Goal: Task Accomplishment & Management: Complete application form

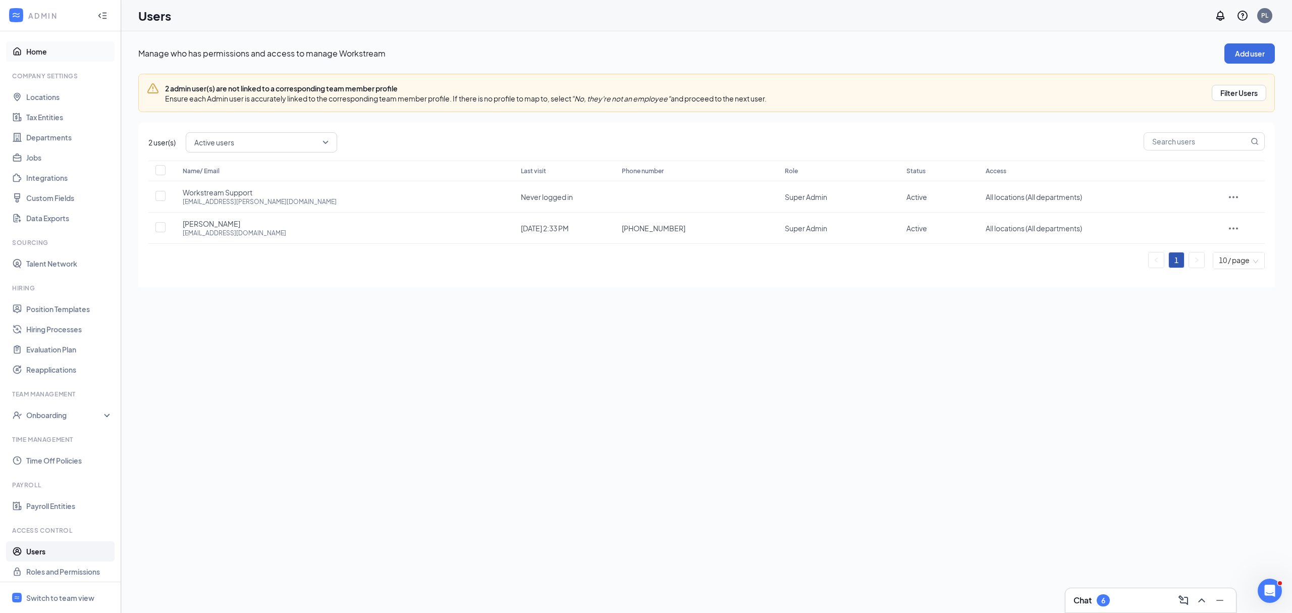
click at [29, 57] on link "Home" at bounding box center [69, 51] width 86 height 20
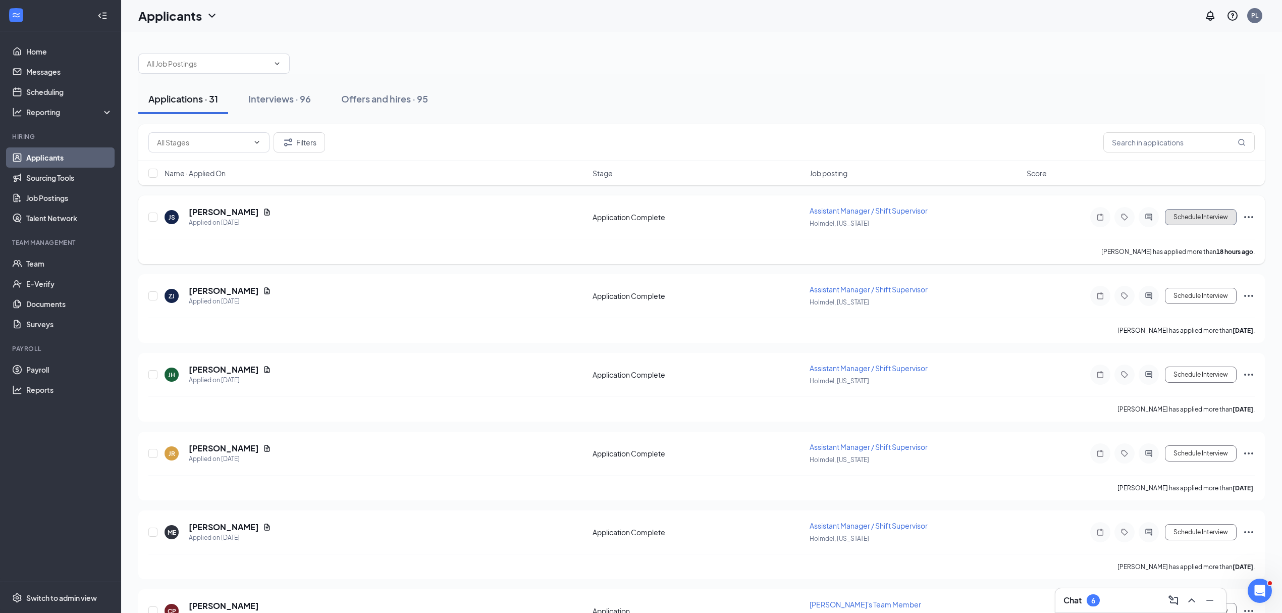
click at [1224, 218] on button "Schedule Interview" at bounding box center [1201, 217] width 72 height 16
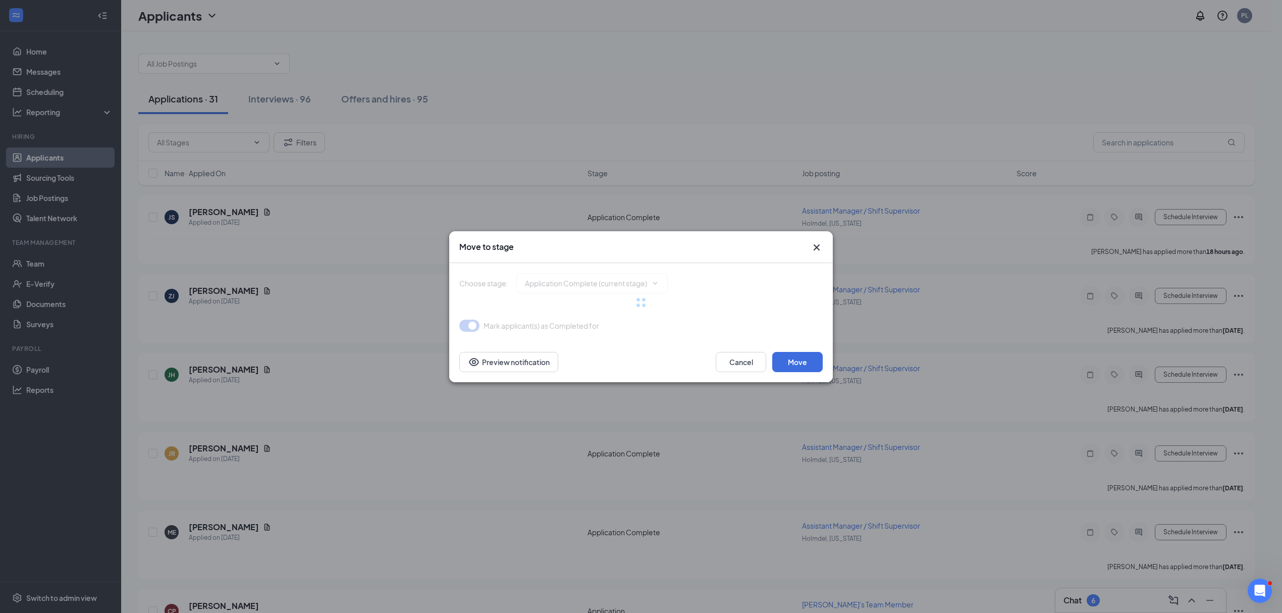
type input "Onsite Interview (next stage)"
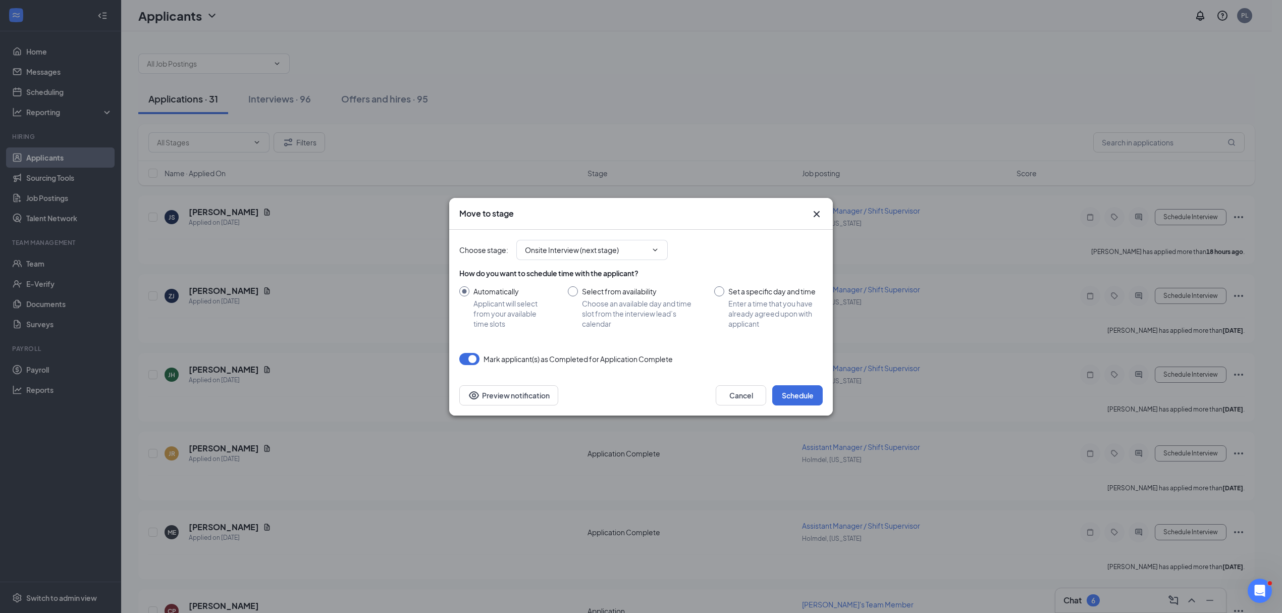
click at [742, 291] on input "Set a specific day and time Enter a time that you have already agreed upon with…" at bounding box center [768, 307] width 109 height 42
radio input "true"
radio input "false"
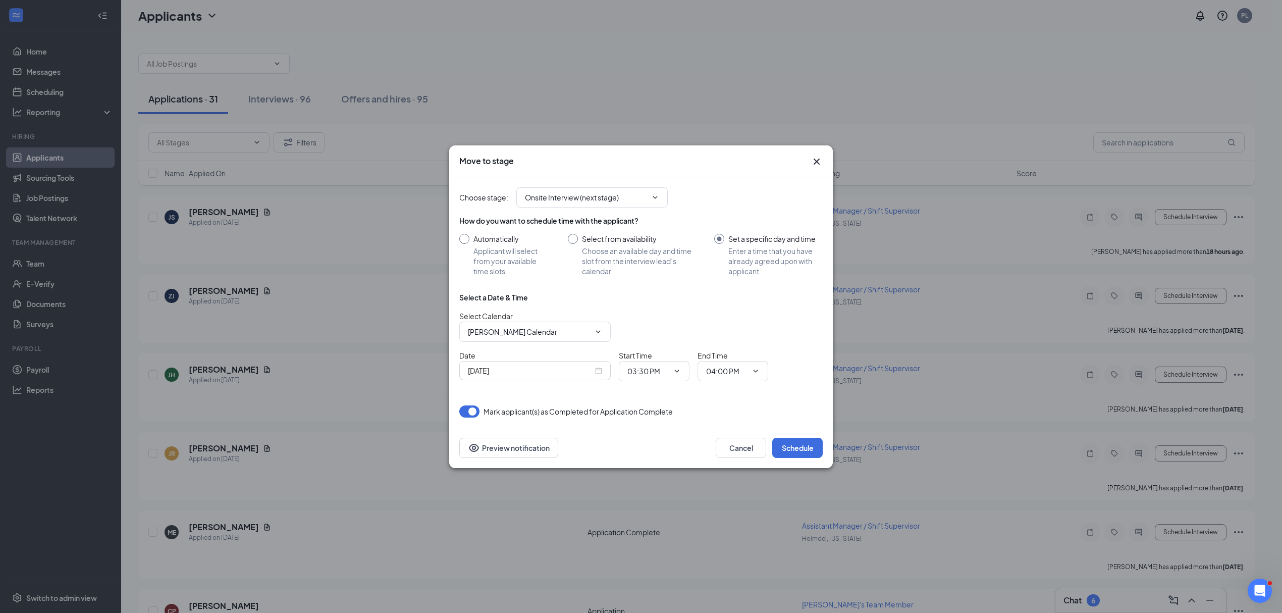
click at [650, 303] on div "Select a Date & Time Select Calendar Peter Labib's Calendar Date Sep 15, 2025 S…" at bounding box center [640, 340] width 363 height 97
click at [633, 251] on input "Select from availability Choose an available day and time slot from the intervi…" at bounding box center [631, 255] width 126 height 42
radio input "true"
radio input "false"
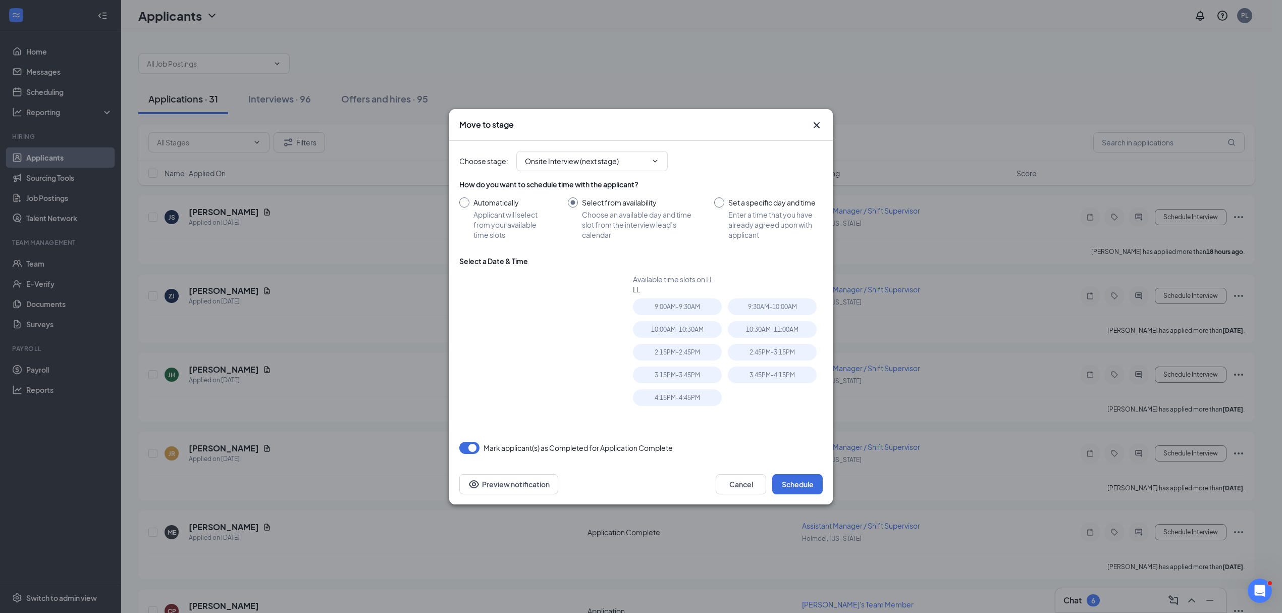
type input "Sep 16, 2025"
click at [762, 206] on input "Set a specific day and time Enter a time that you have already agreed upon with…" at bounding box center [768, 218] width 109 height 42
radio input "true"
radio input "false"
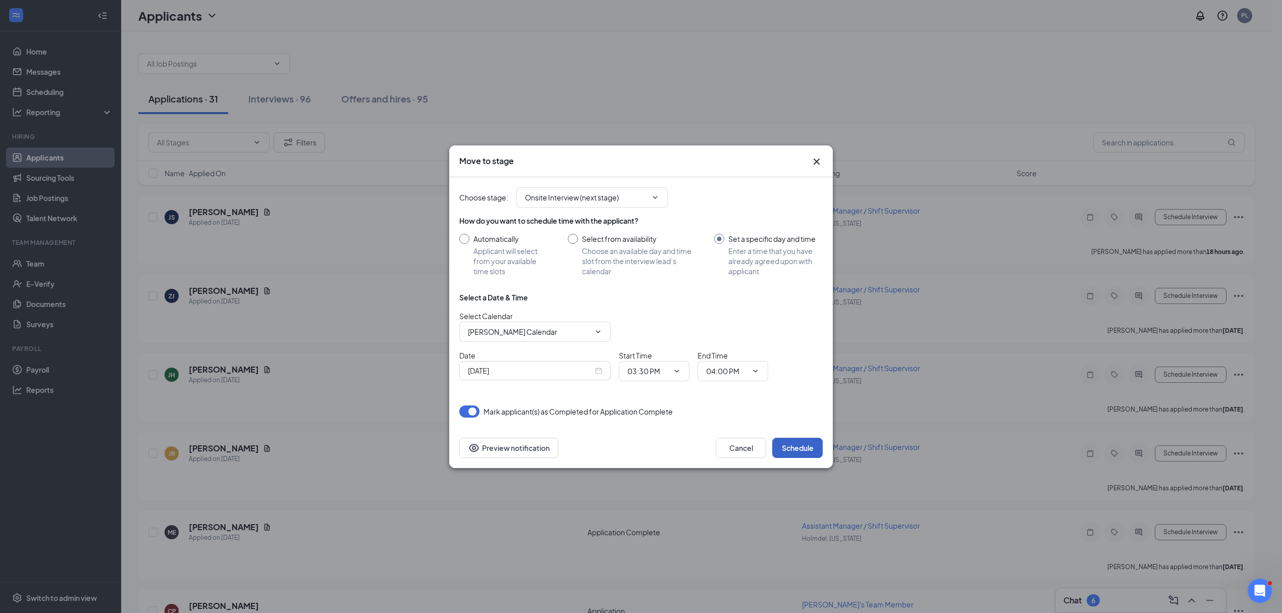
click at [788, 447] on button "Schedule" at bounding box center [797, 448] width 50 height 20
click at [792, 445] on button "Schedule" at bounding box center [797, 448] width 50 height 20
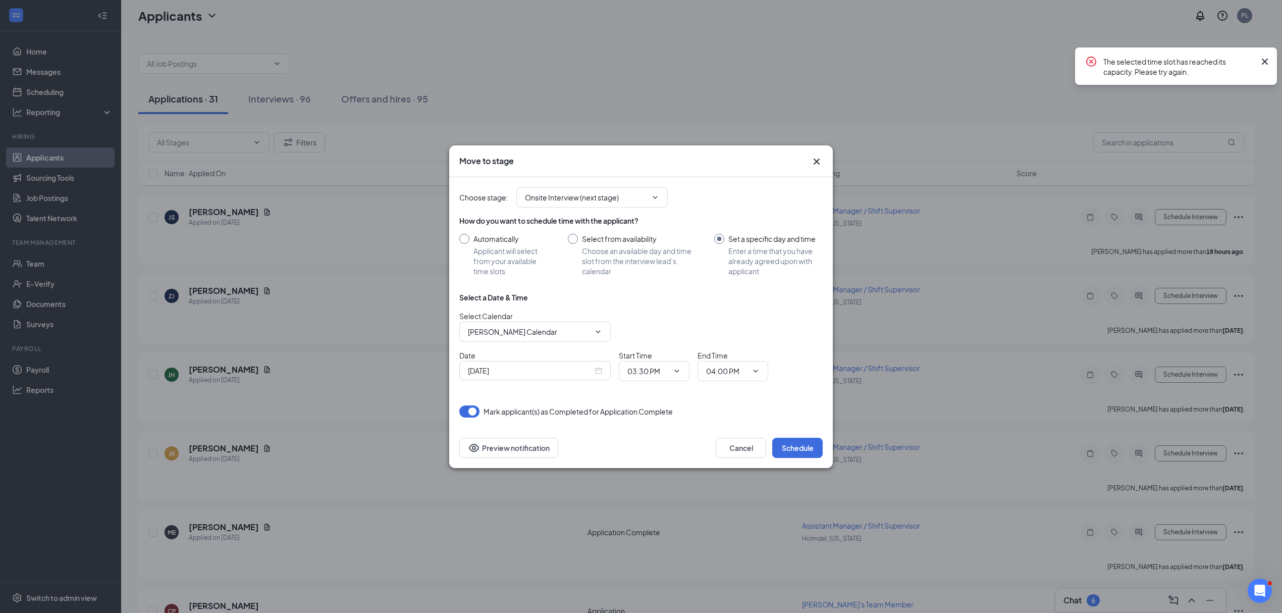
click at [785, 323] on div "Select Calendar Peter Labib's Calendar" at bounding box center [640, 325] width 363 height 31
click at [669, 296] on div "Select a Date & Time" at bounding box center [640, 297] width 363 height 10
click at [586, 205] on div "Choose stage : Onsite Interview (next stage)" at bounding box center [640, 197] width 363 height 40
drag, startPoint x: 586, startPoint y: 196, endPoint x: 588, endPoint y: 203, distance: 6.7
click at [588, 198] on input "Onsite Interview (next stage)" at bounding box center [586, 197] width 122 height 11
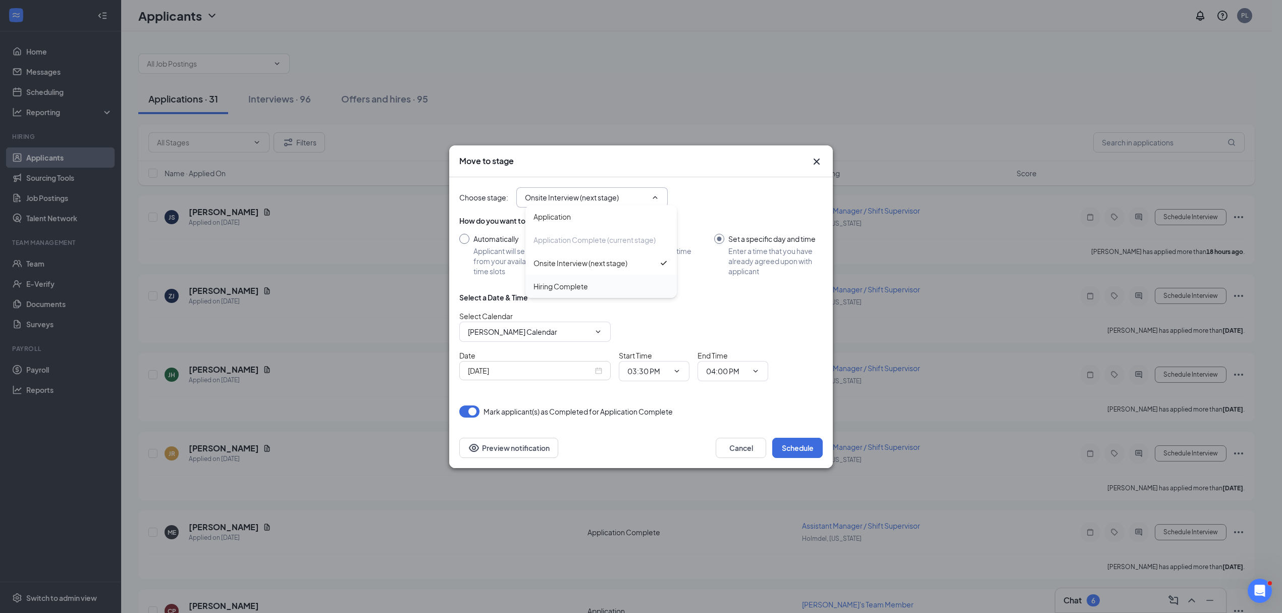
click at [599, 279] on div "Hiring Complete" at bounding box center [601, 286] width 151 height 23
type input "Hiring Complete"
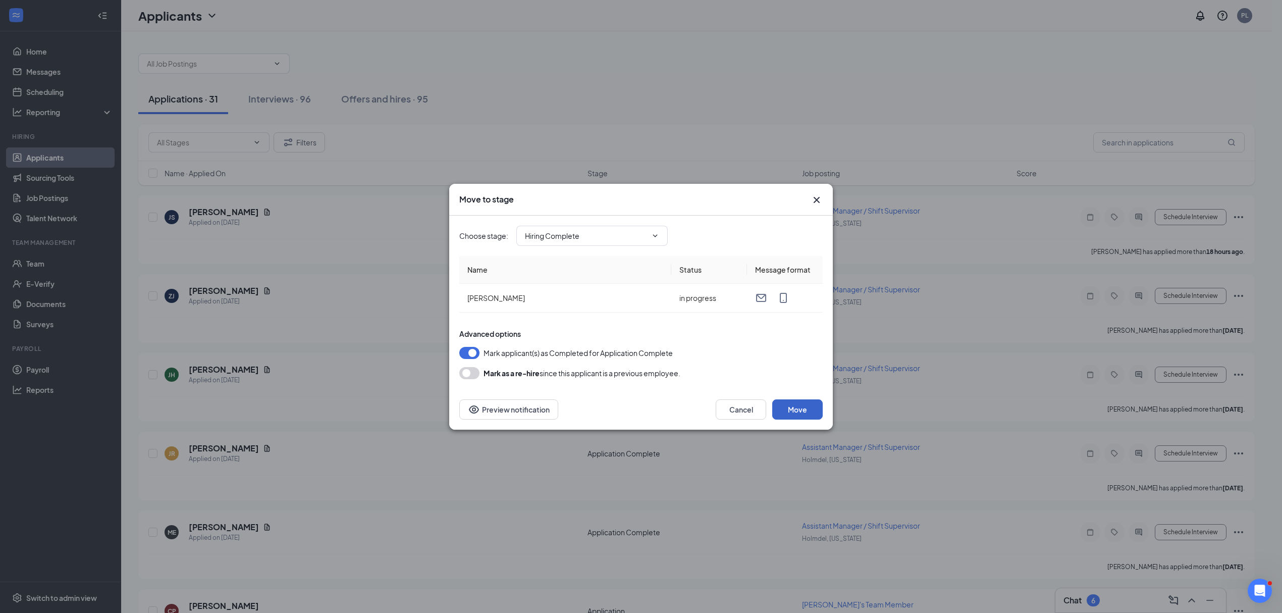
click at [804, 412] on button "Move" at bounding box center [797, 409] width 50 height 20
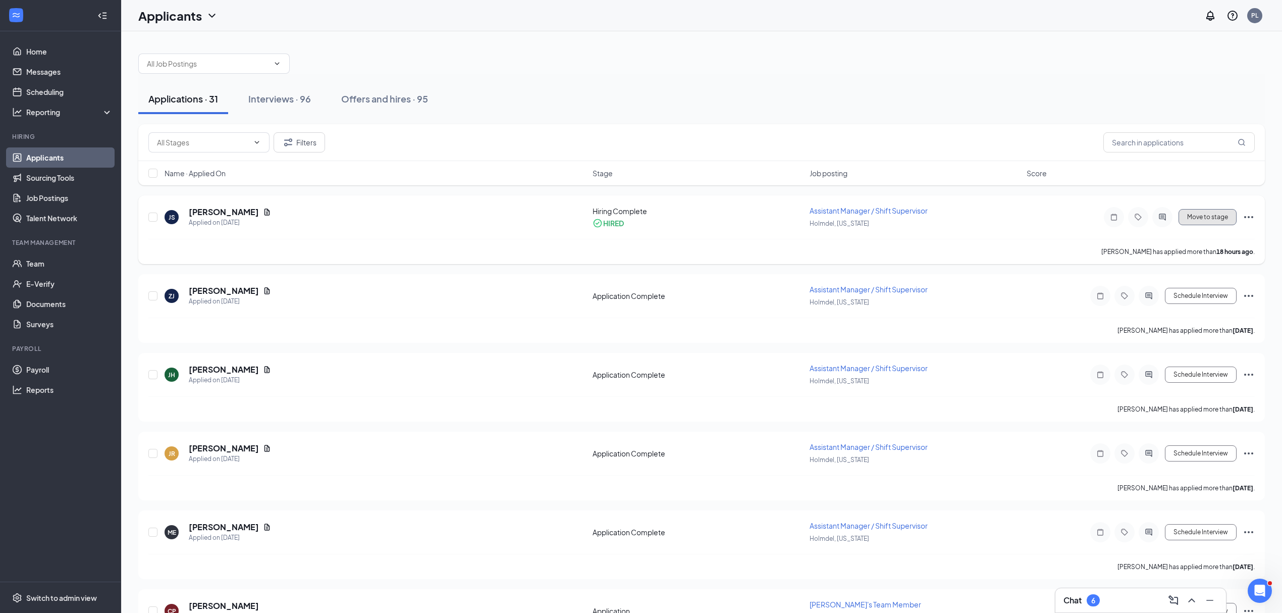
click at [1206, 222] on button "Move to stage" at bounding box center [1208, 217] width 58 height 16
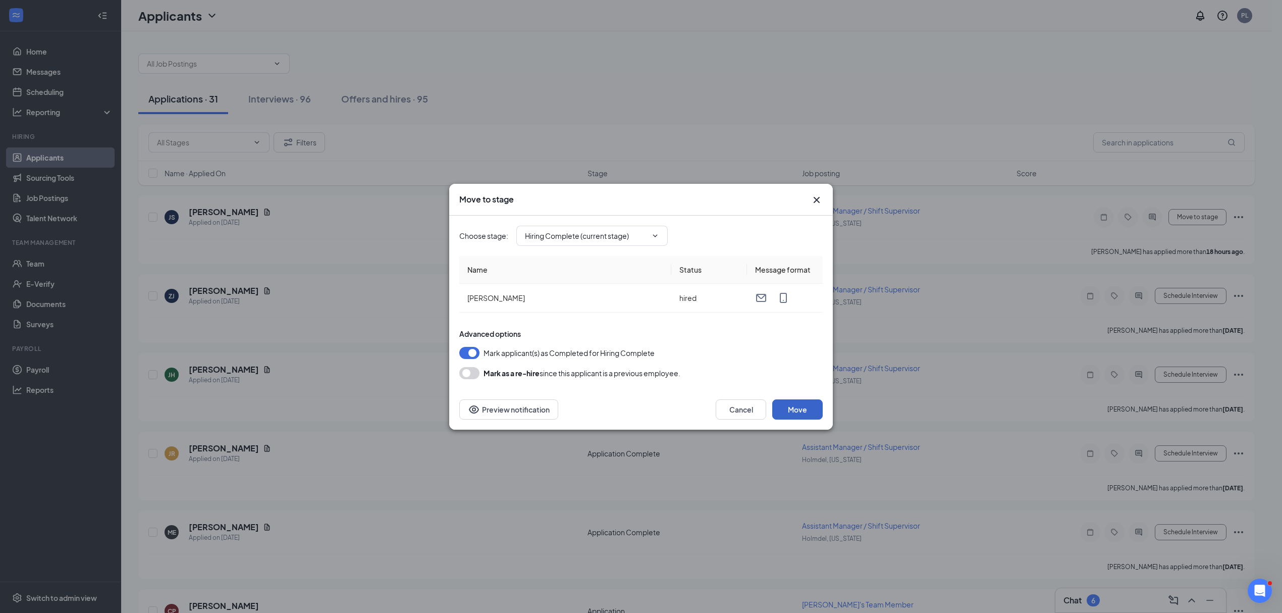
click at [800, 404] on button "Move" at bounding box center [797, 409] width 50 height 20
click at [754, 320] on div "Choose stage : Hiring Complete (current stage) Name Status Message format Julia…" at bounding box center [640, 298] width 363 height 164
click at [816, 204] on icon "Cross" at bounding box center [817, 200] width 12 height 12
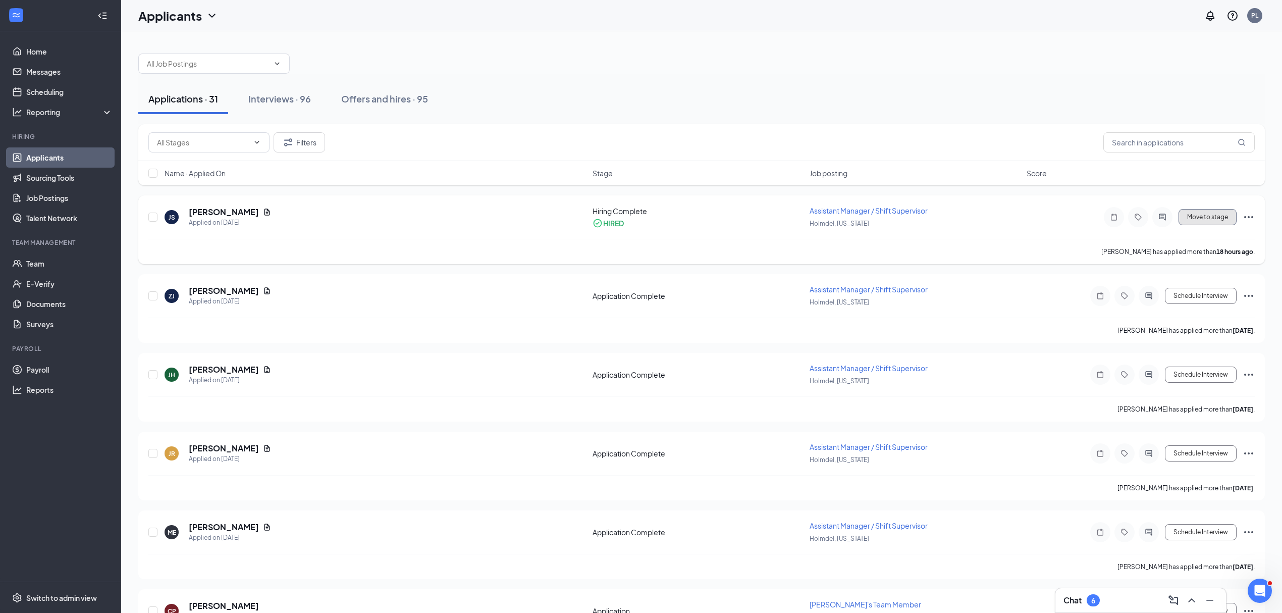
click at [1210, 217] on button "Move to stage" at bounding box center [1208, 217] width 58 height 16
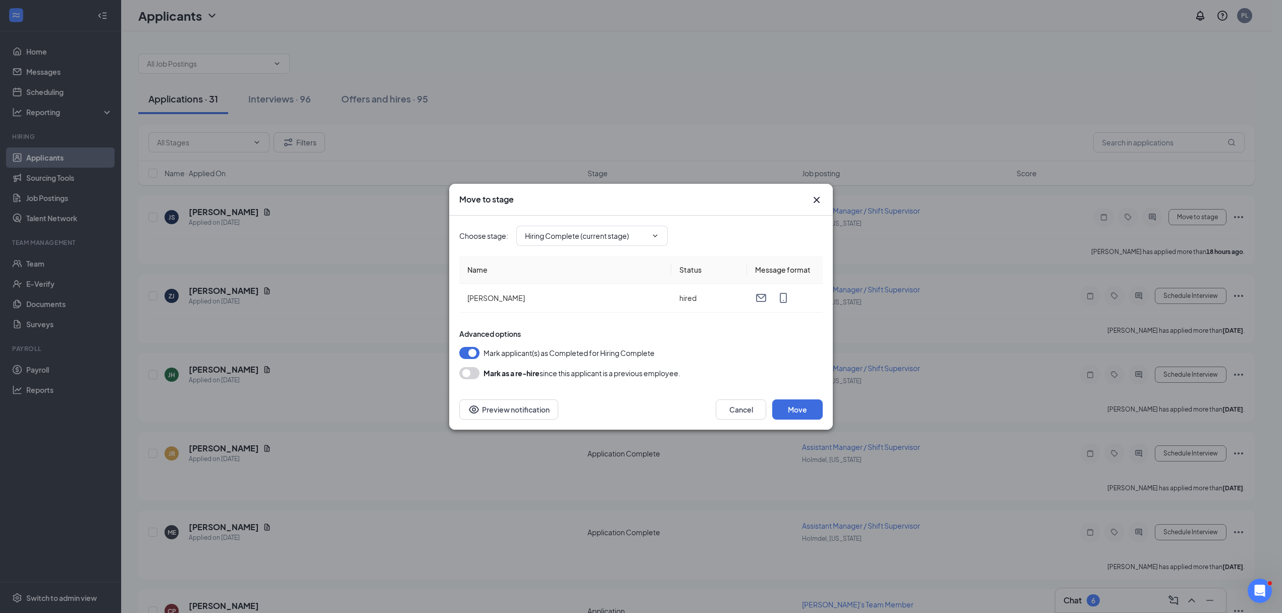
click at [863, 259] on div "Move to stage Choose stage : Hiring Complete (current stage) Name Status Messag…" at bounding box center [641, 306] width 1282 height 613
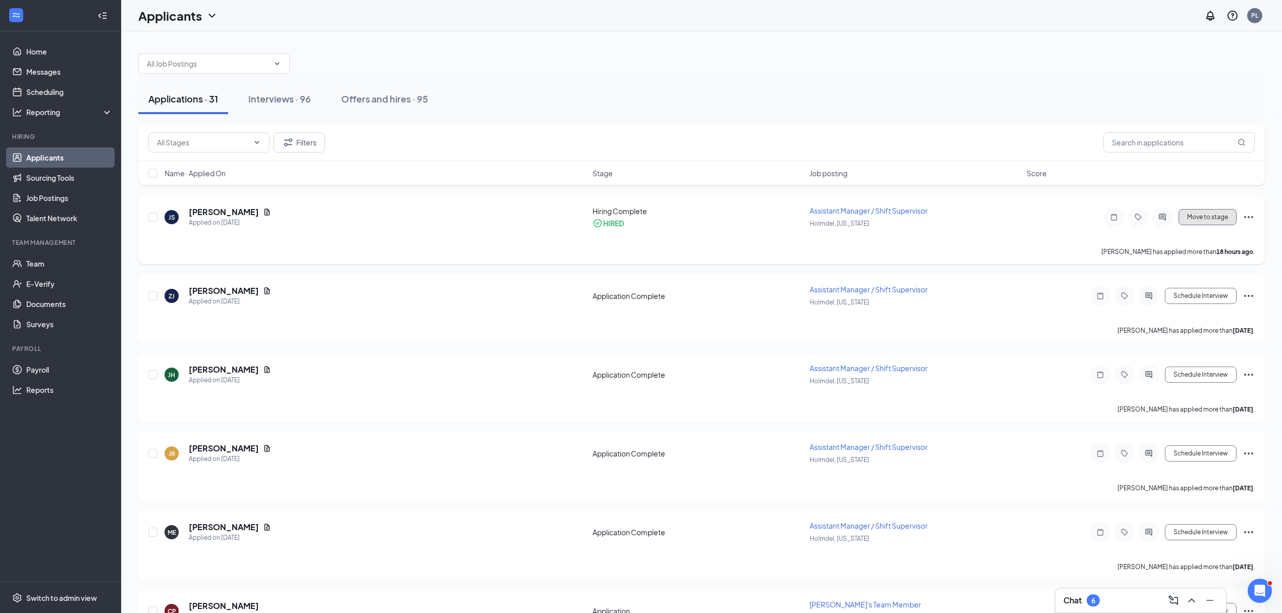
click at [1210, 212] on button "Move to stage" at bounding box center [1208, 217] width 58 height 16
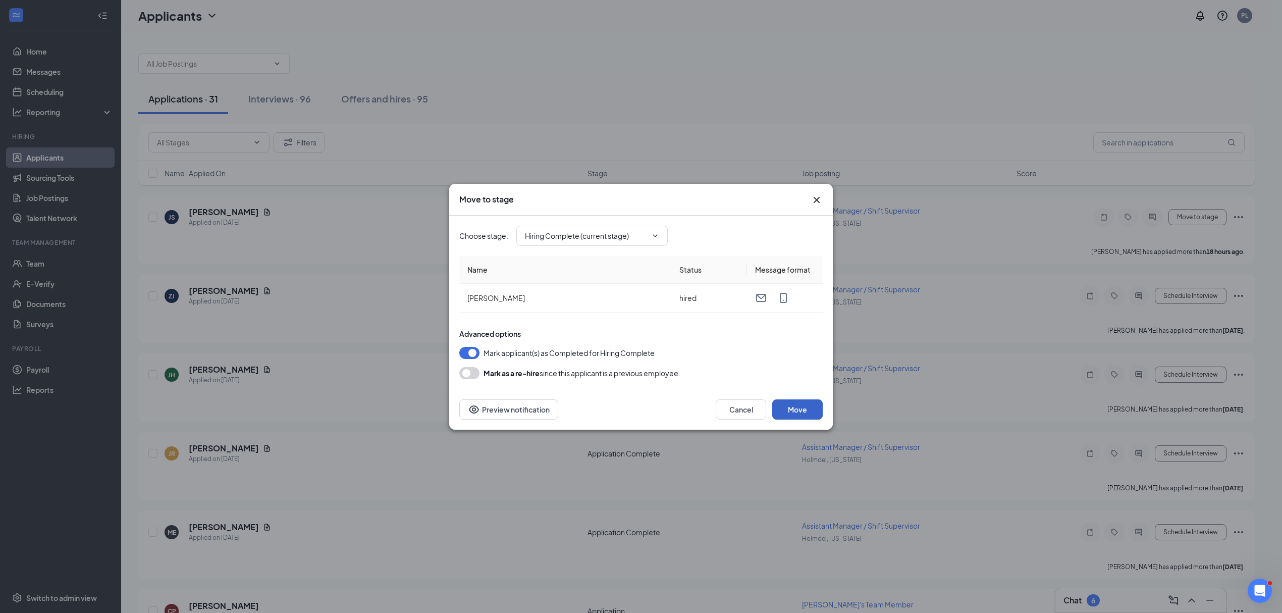
click at [781, 399] on button "Move" at bounding box center [797, 409] width 50 height 20
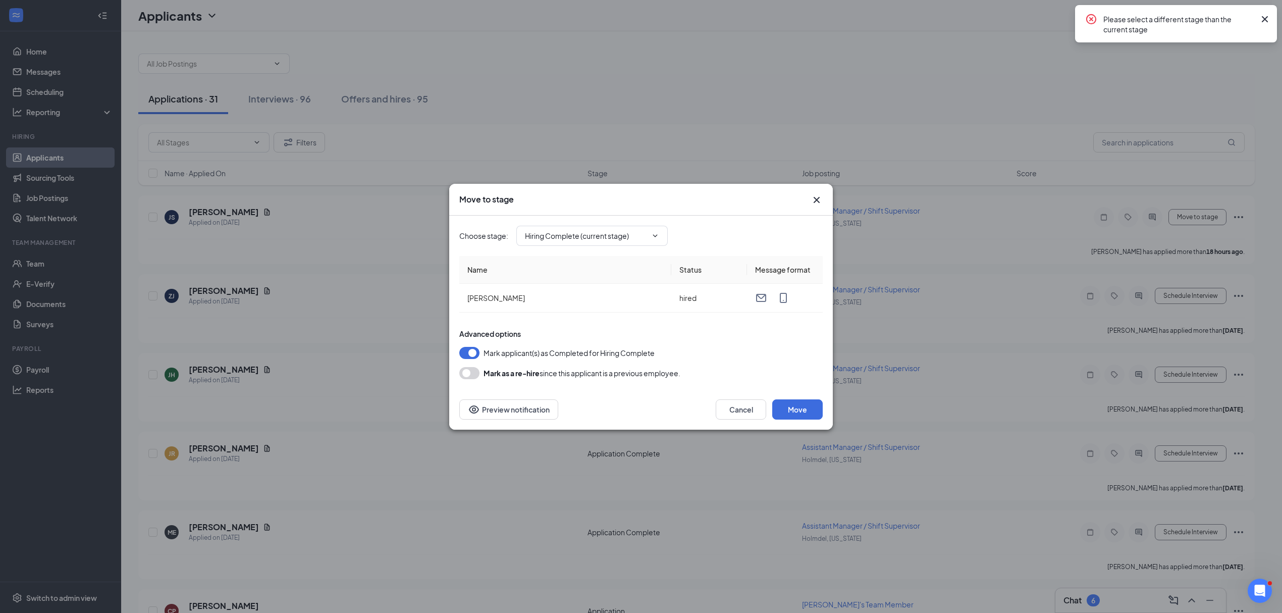
click at [948, 183] on div "Move to stage Choose stage : Hiring Complete (current stage) Name Status Messag…" at bounding box center [641, 306] width 1282 height 613
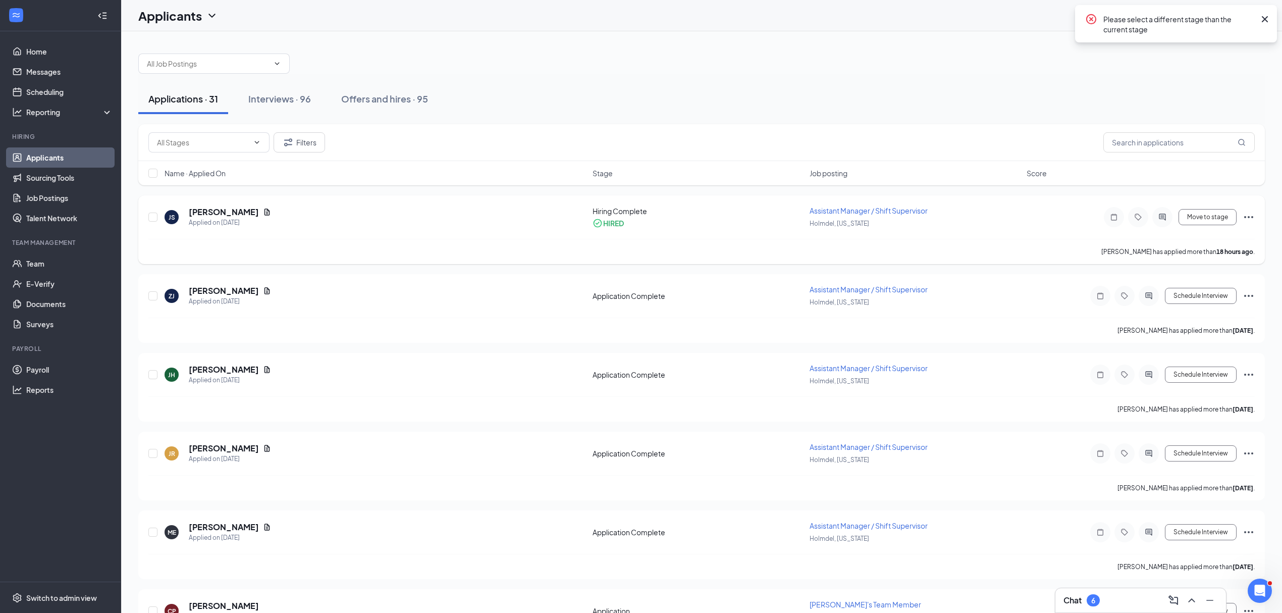
click at [602, 215] on div "Hiring Complete" at bounding box center [698, 211] width 211 height 10
click at [201, 211] on h5 "Julian Santiago" at bounding box center [224, 211] width 70 height 11
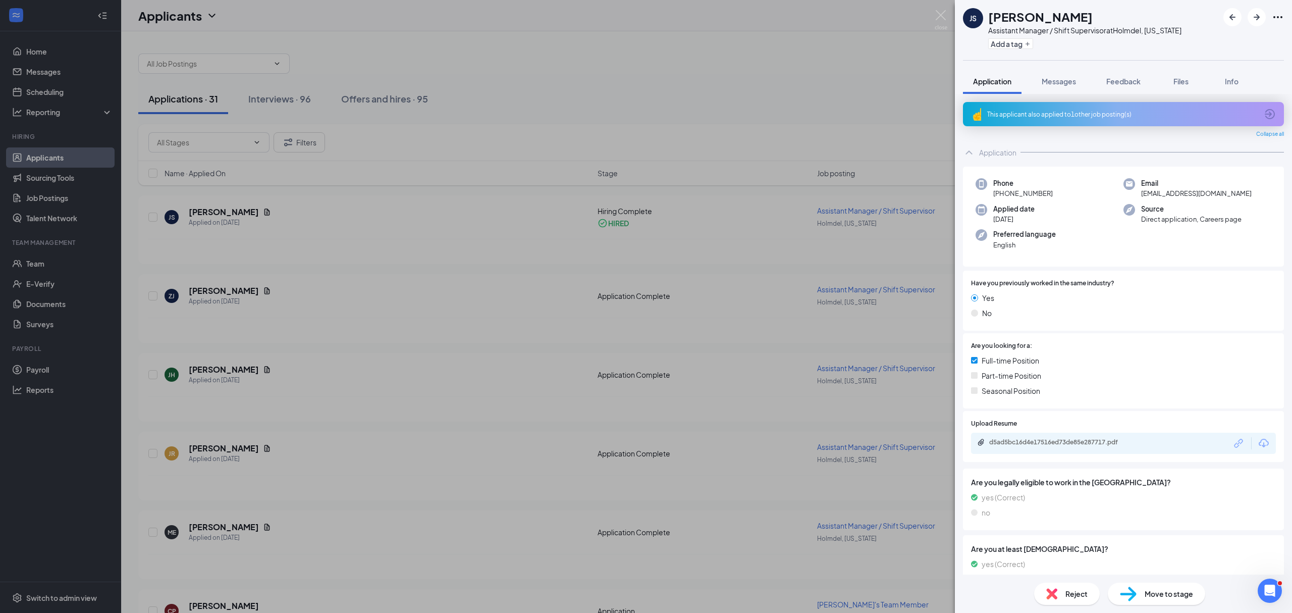
click at [194, 146] on div "JS Julian Santiago Assistant Manager / Shift Supervisor at Holmdel, New Jersey …" at bounding box center [646, 306] width 1292 height 613
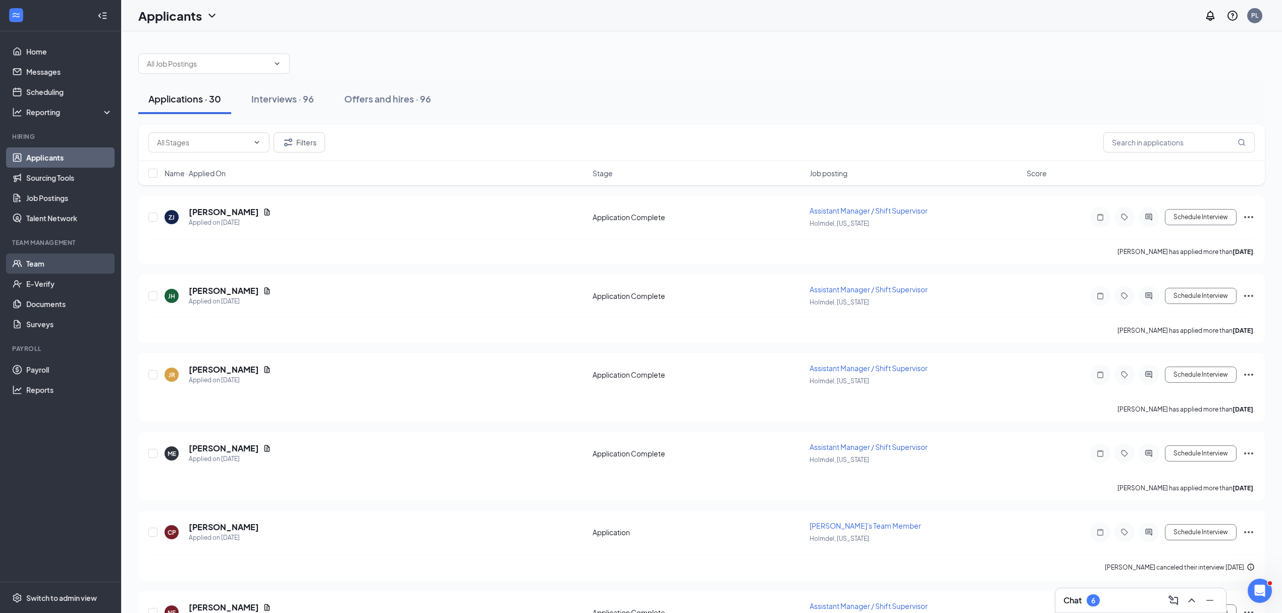
click at [27, 266] on link "Team" at bounding box center [69, 263] width 86 height 20
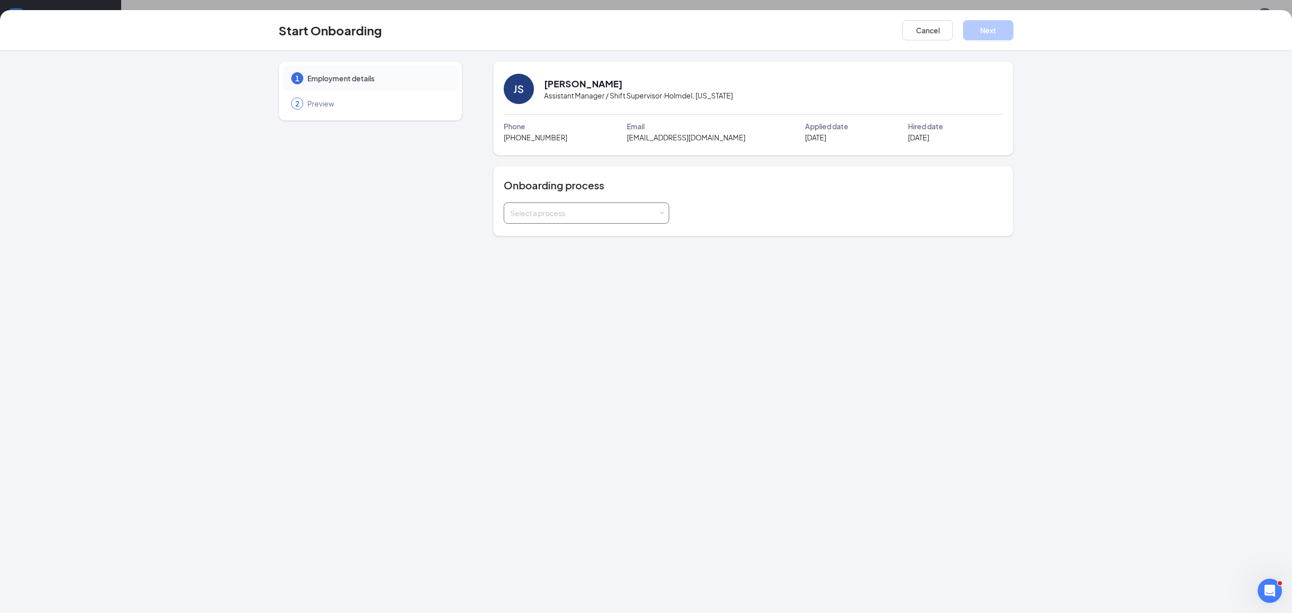
click at [572, 214] on div "Select a process" at bounding box center [584, 213] width 148 height 10
click at [564, 234] on span "General Onboarding Process" at bounding box center [556, 234] width 97 height 9
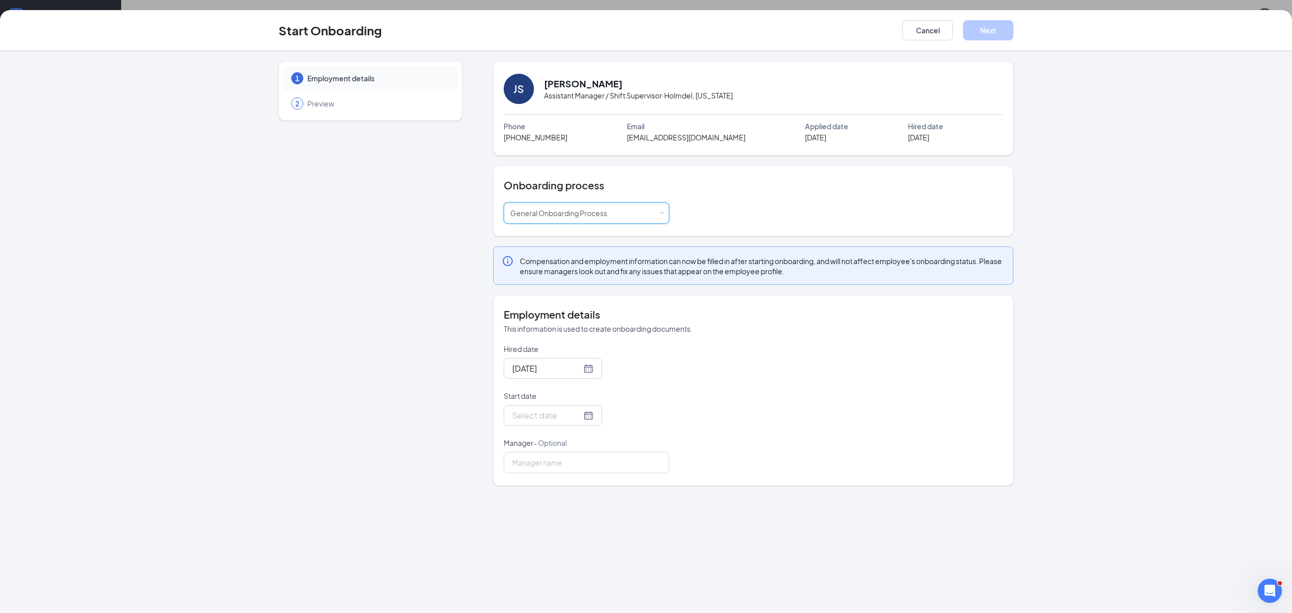
click at [651, 172] on div "Onboarding process Select a process General Onboarding Process" at bounding box center [753, 201] width 520 height 71
click at [580, 416] on div at bounding box center [552, 415] width 81 height 13
type input "Sep 15, 2025"
click at [538, 509] on div "15" at bounding box center [537, 505] width 12 height 12
click at [655, 370] on div "Sep 15, 2025" at bounding box center [587, 368] width 166 height 21
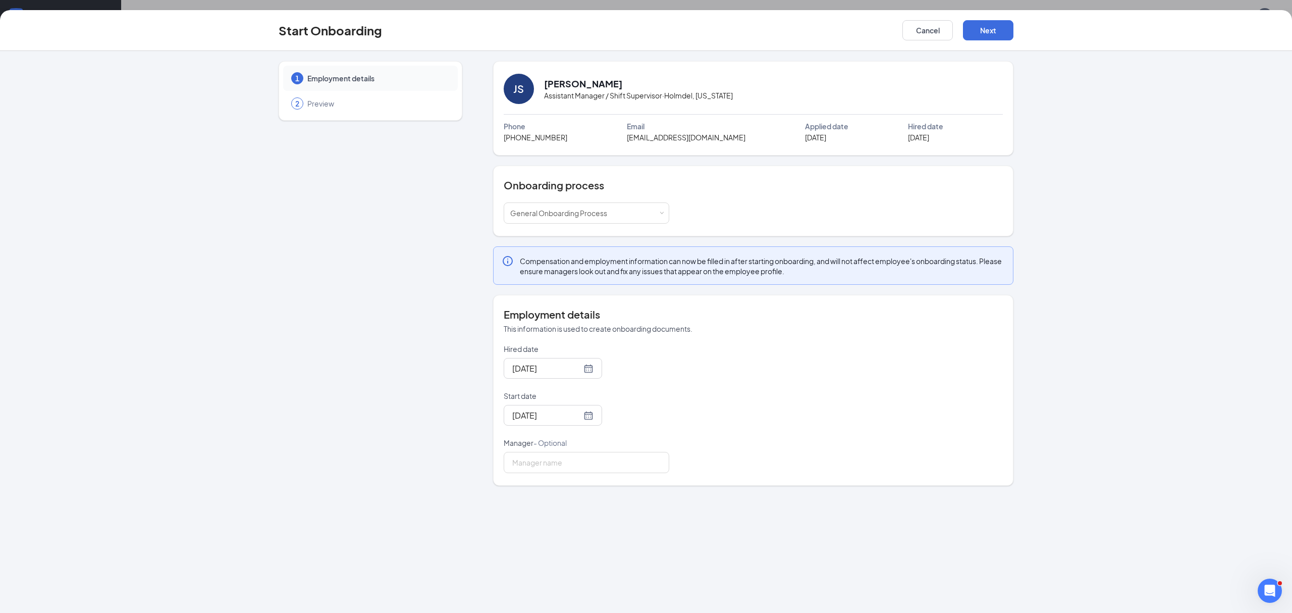
click at [605, 478] on div "Employment details This information is used to create onboarding documents. Hir…" at bounding box center [753, 390] width 520 height 191
click at [605, 473] on input "Manager - Optional" at bounding box center [587, 462] width 166 height 21
type input "Ashlye Ventura"
drag, startPoint x: 739, startPoint y: 399, endPoint x: 793, endPoint y: 352, distance: 71.2
click at [739, 398] on div "Hired date Sep 15, 2025 Start date Sep 15, 2025 Sep 2025 Su Mo Tu We Th Fr Sa 3…" at bounding box center [753, 408] width 499 height 129
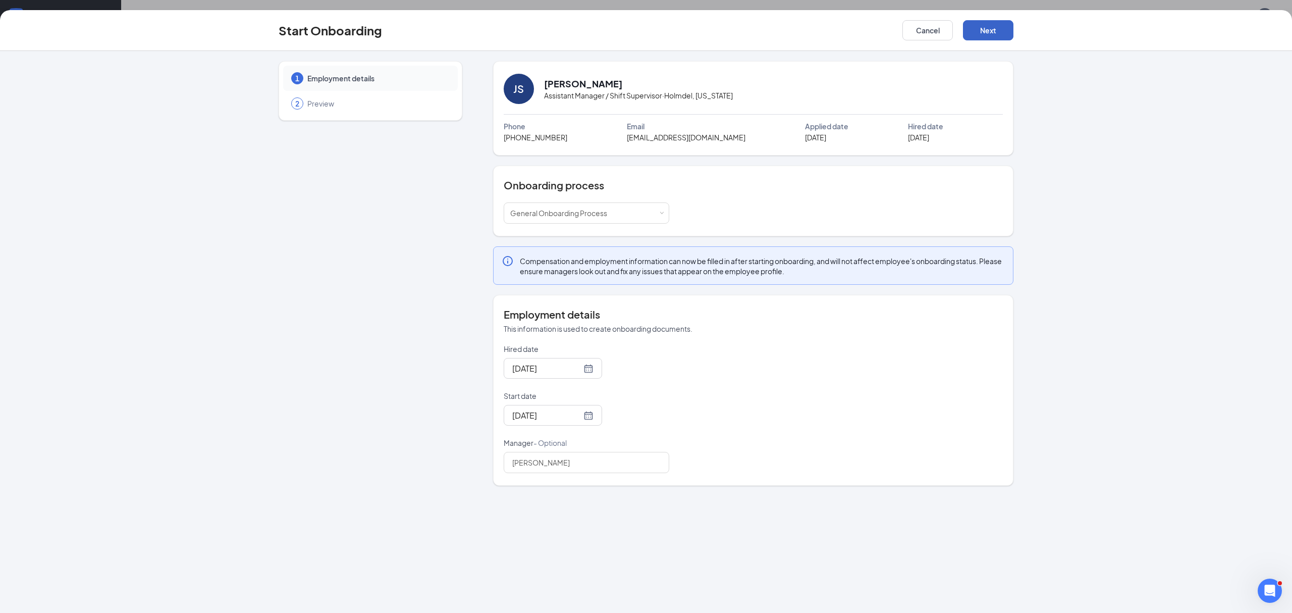
click at [970, 29] on button "Next" at bounding box center [988, 30] width 50 height 20
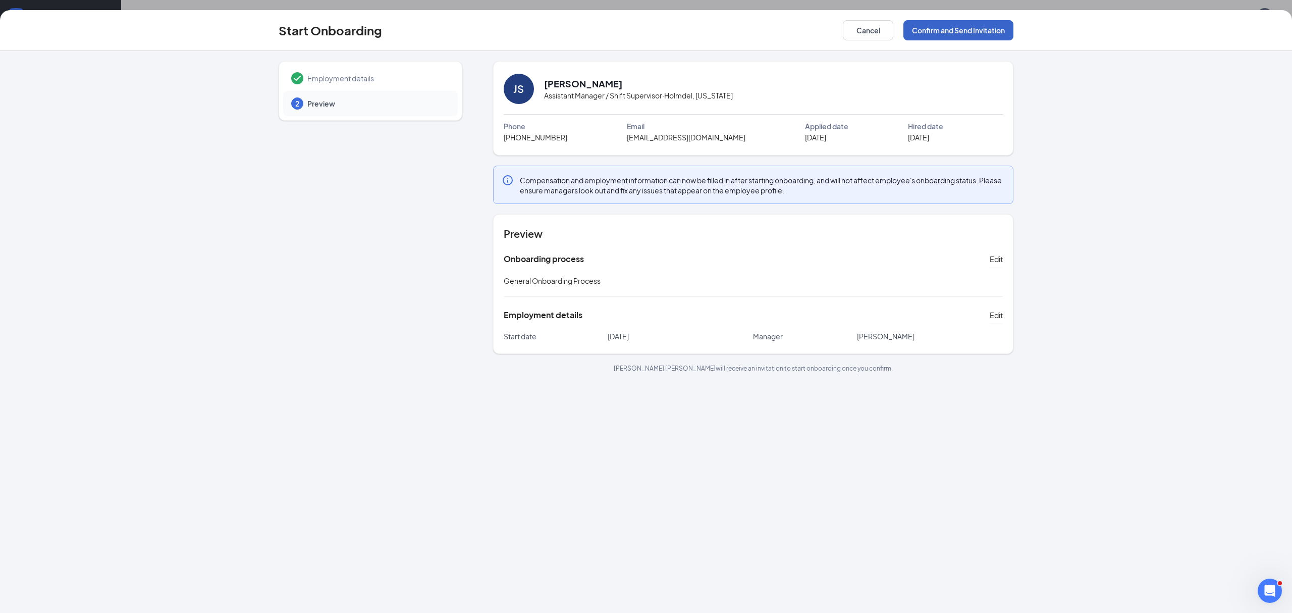
click at [935, 34] on button "Confirm and Send Invitation" at bounding box center [959, 30] width 110 height 20
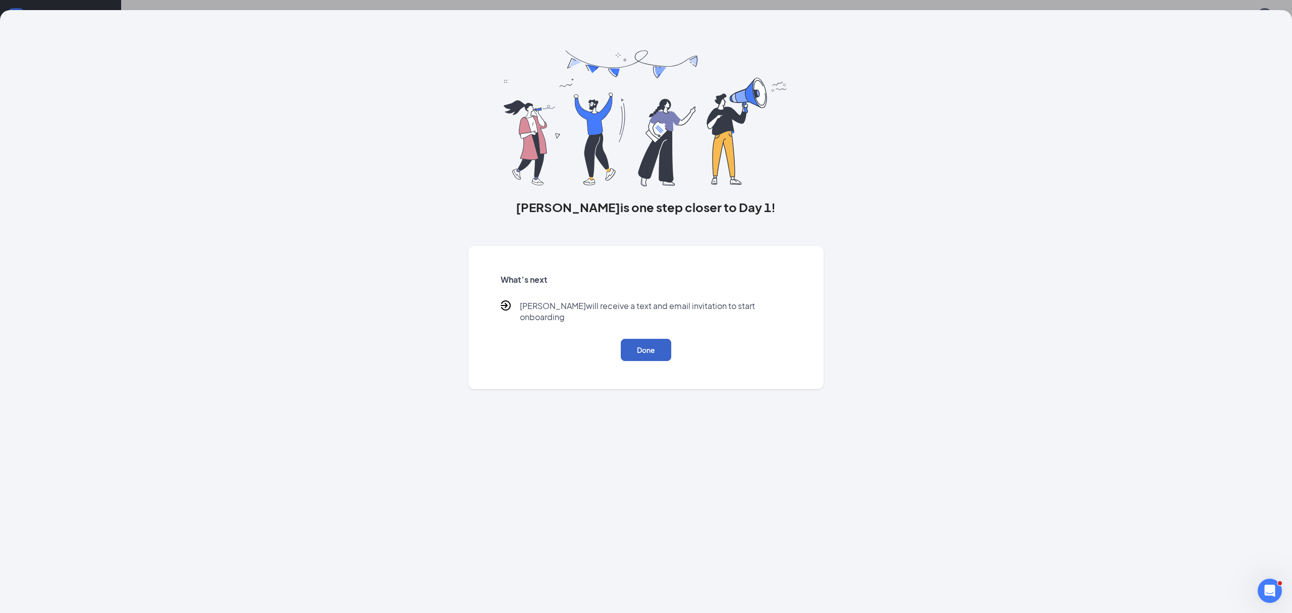
click at [660, 340] on button "Done" at bounding box center [646, 350] width 50 height 22
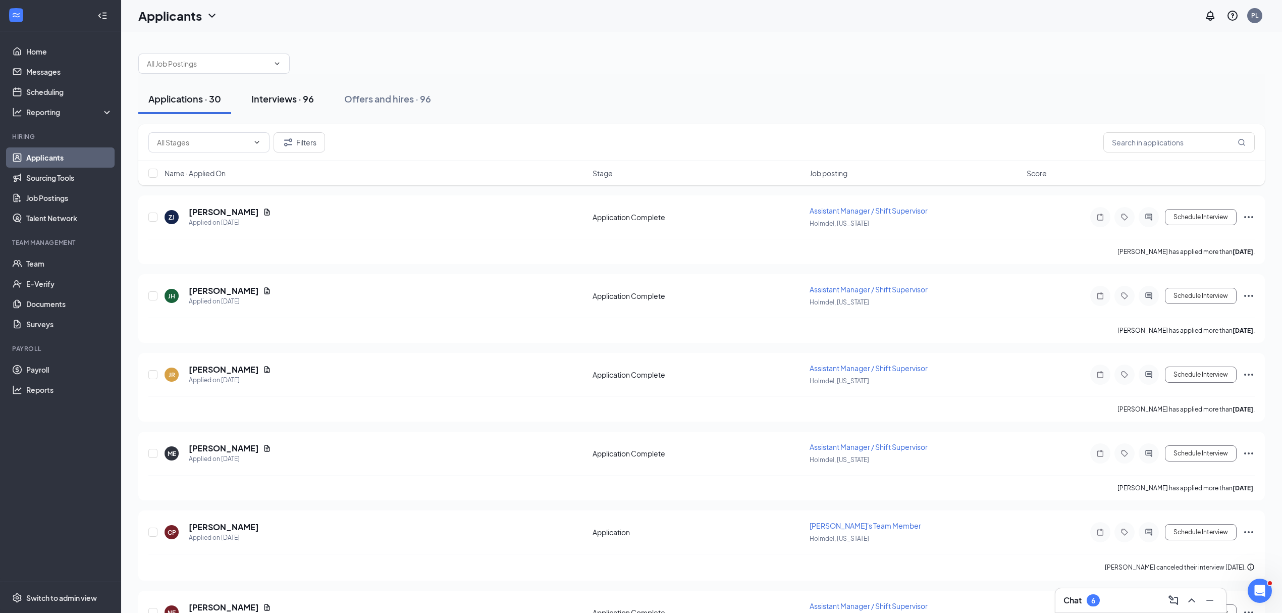
click at [293, 101] on div "Interviews · 96" at bounding box center [282, 98] width 63 height 13
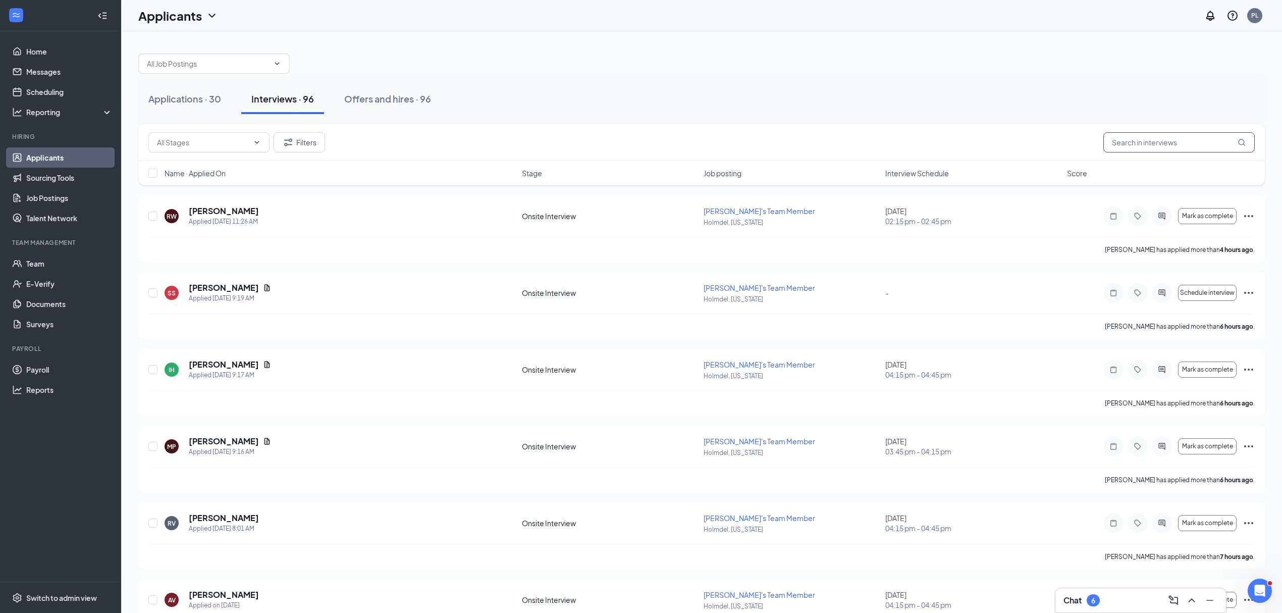
click at [1141, 138] on input "text" at bounding box center [1179, 142] width 151 height 20
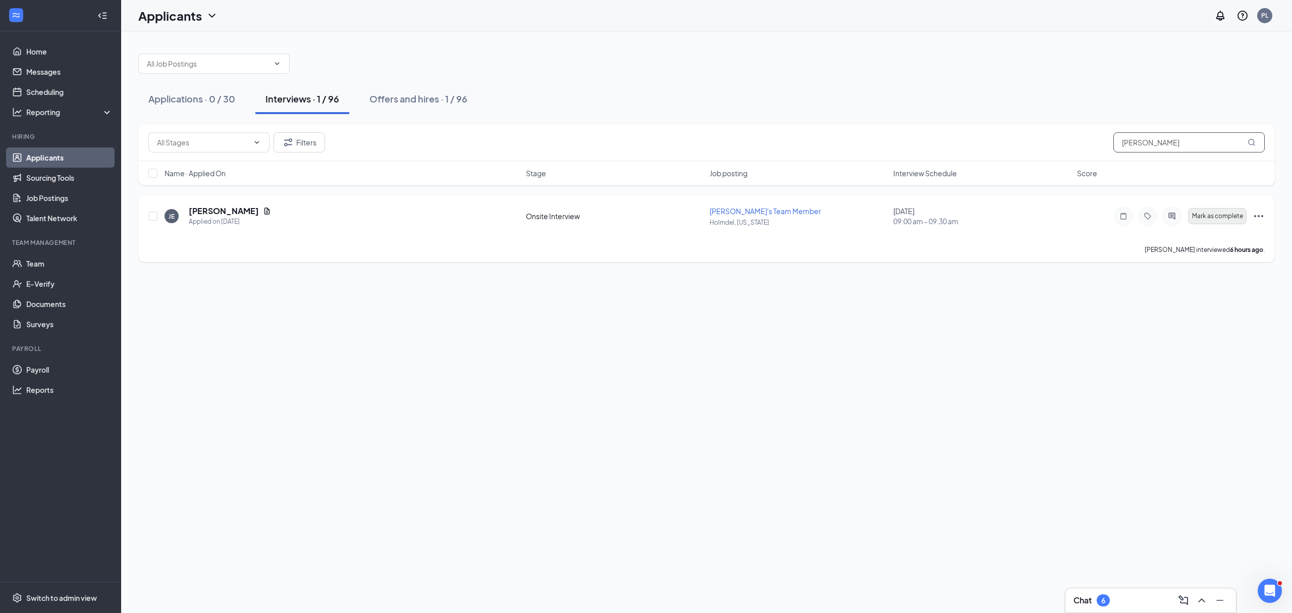
type input "[PERSON_NAME]"
click at [1198, 215] on span "Mark as complete" at bounding box center [1217, 216] width 51 height 7
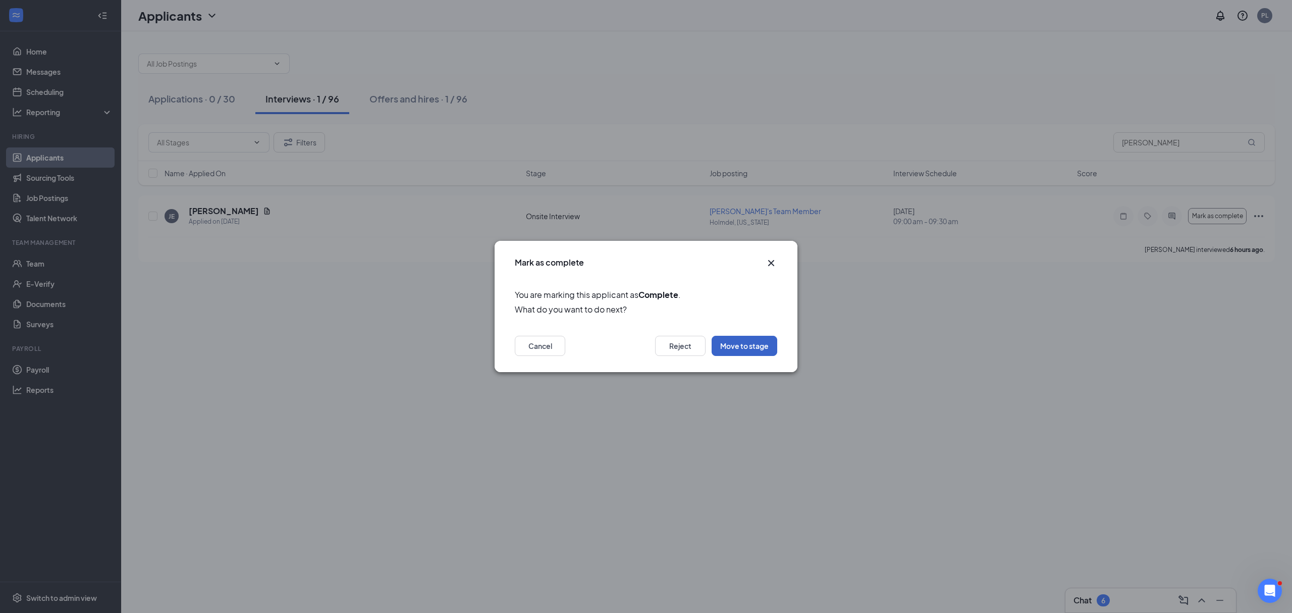
click at [750, 344] on button "Move to stage" at bounding box center [745, 346] width 66 height 20
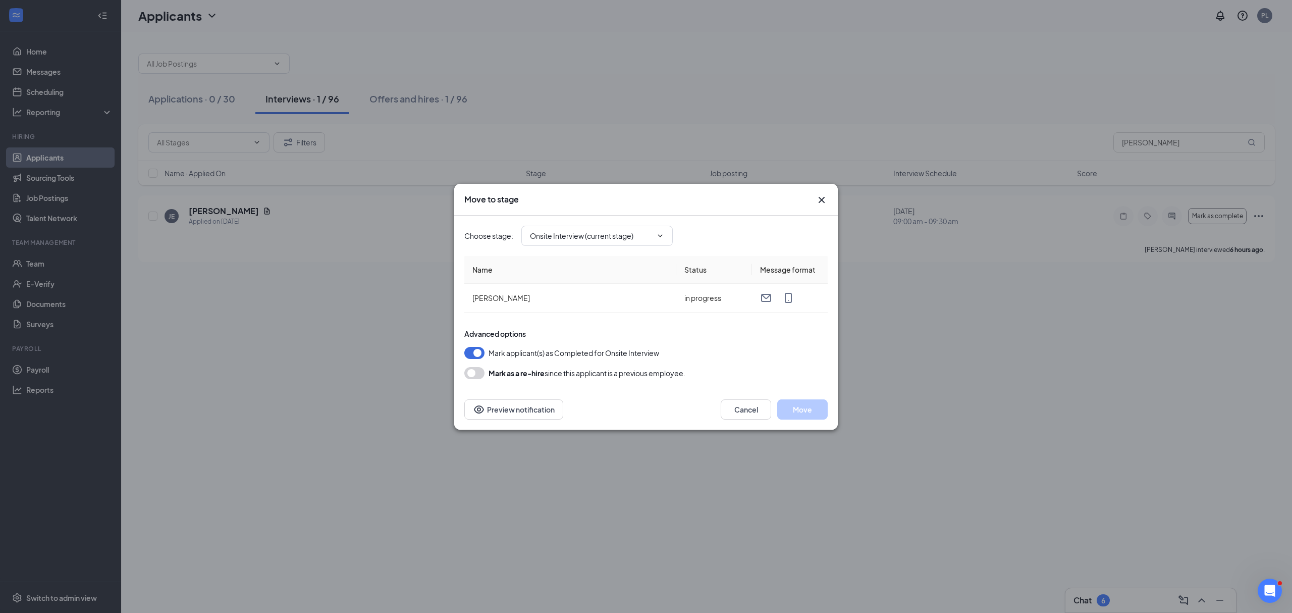
type input "Hiring Complete (final stage)"
click at [820, 408] on button "Move" at bounding box center [802, 409] width 50 height 20
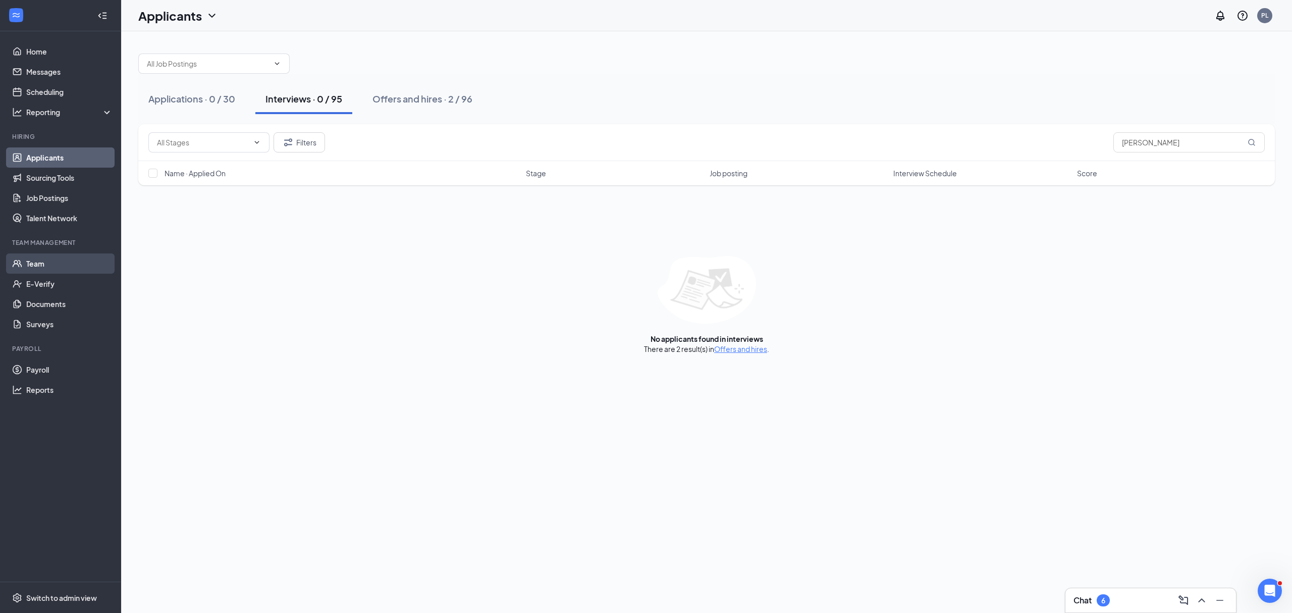
click at [69, 267] on link "Team" at bounding box center [69, 263] width 86 height 20
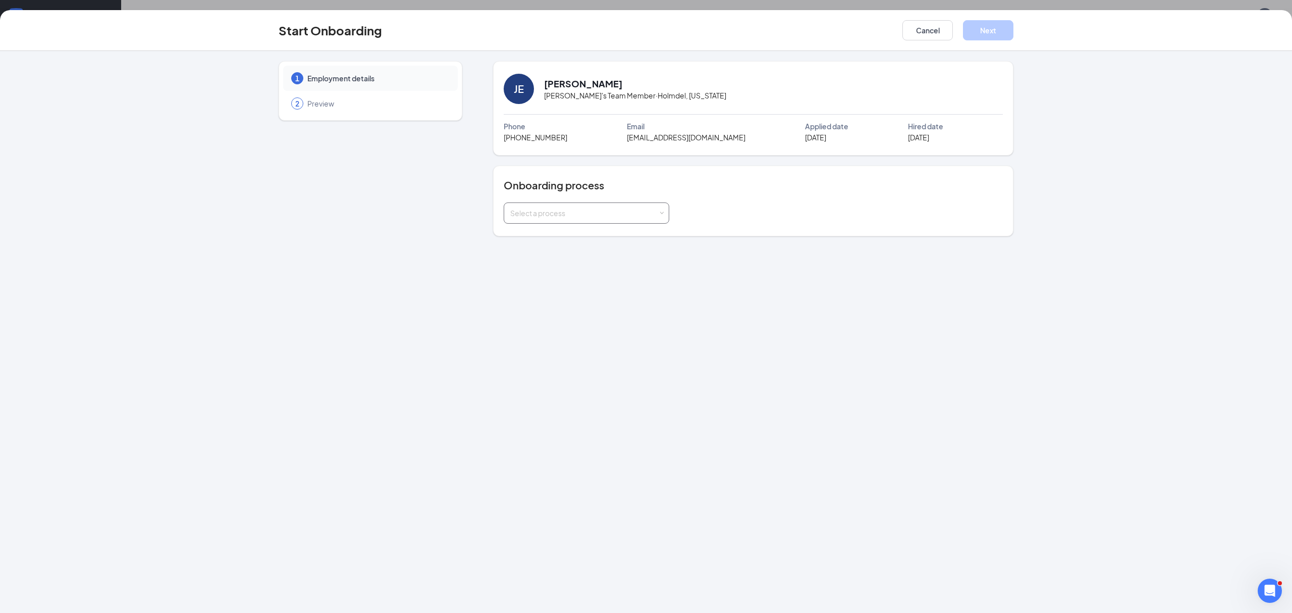
click at [580, 211] on div "Select a process" at bounding box center [584, 213] width 148 height 10
click at [582, 237] on span "General Onboarding Process" at bounding box center [556, 234] width 97 height 9
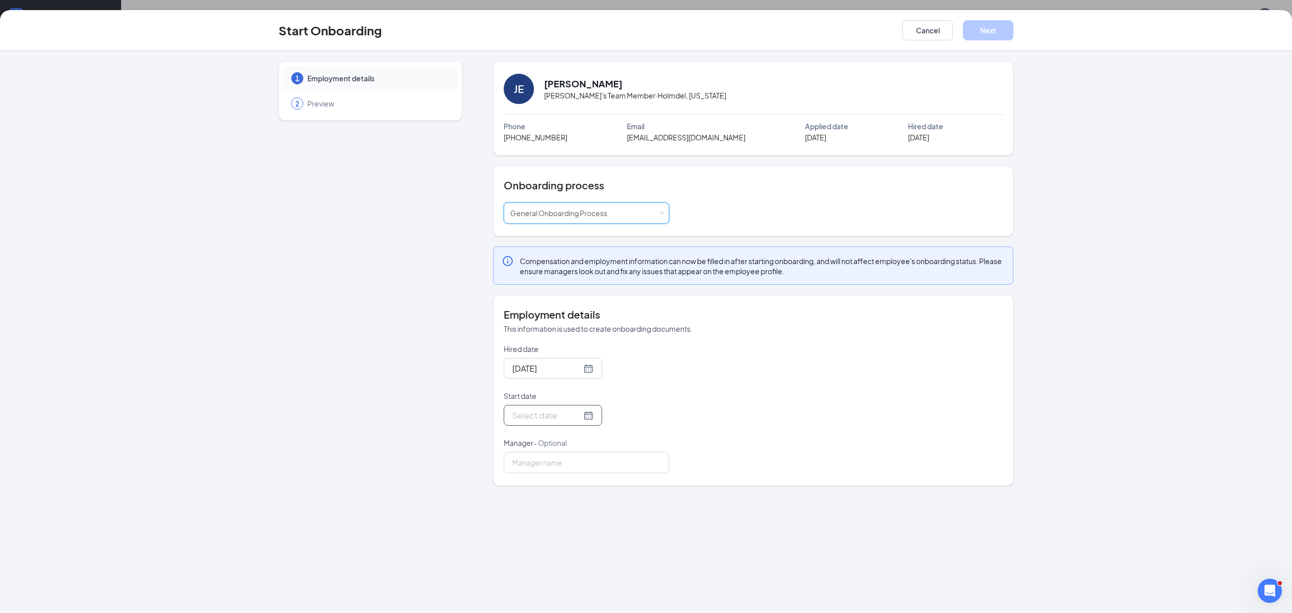
click at [559, 412] on input "Start date" at bounding box center [546, 415] width 69 height 13
type input "[DATE]"
click at [540, 524] on div "22" at bounding box center [537, 520] width 12 height 12
click at [639, 405] on div "Start date" at bounding box center [587, 398] width 166 height 14
click at [600, 473] on input "Manager - Optional" at bounding box center [587, 462] width 166 height 21
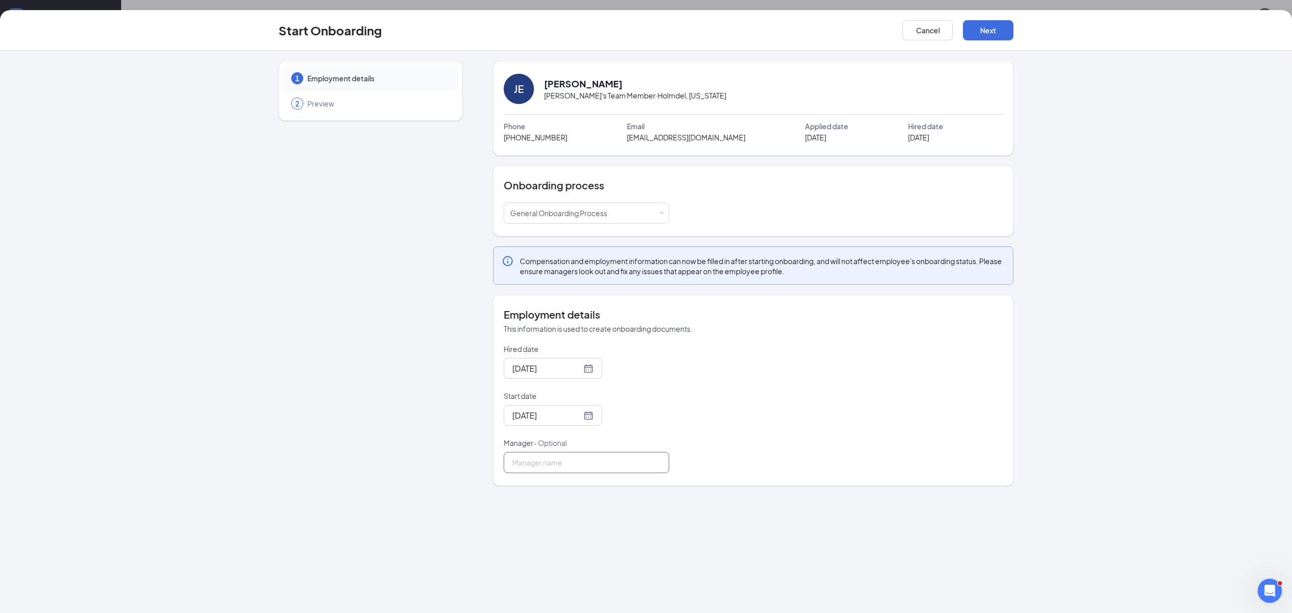
type input "[PERSON_NAME]"
drag, startPoint x: 731, startPoint y: 351, endPoint x: 863, endPoint y: 222, distance: 184.6
click at [731, 350] on div "Hired date [DATE] Start date [DATE] [DATE] Su Mo Tu We Th Fr Sa 31 1 2 3 4 5 6 …" at bounding box center [753, 408] width 499 height 129
click at [990, 32] on button "Next" at bounding box center [988, 30] width 50 height 20
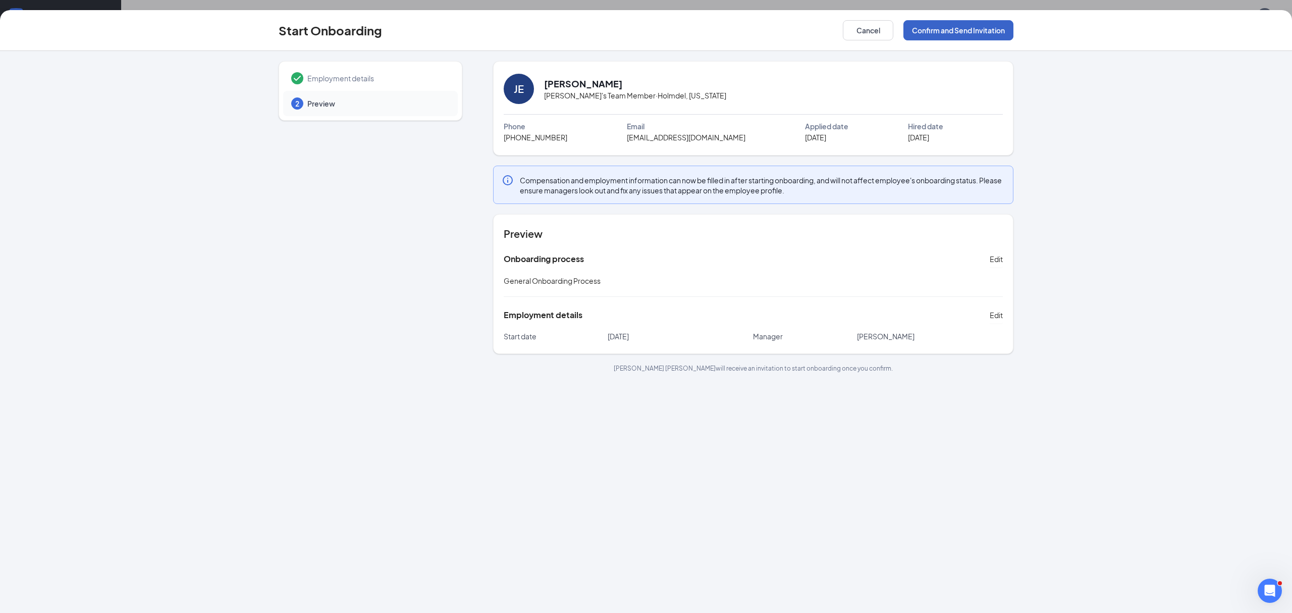
click at [925, 33] on button "Confirm and Send Invitation" at bounding box center [959, 30] width 110 height 20
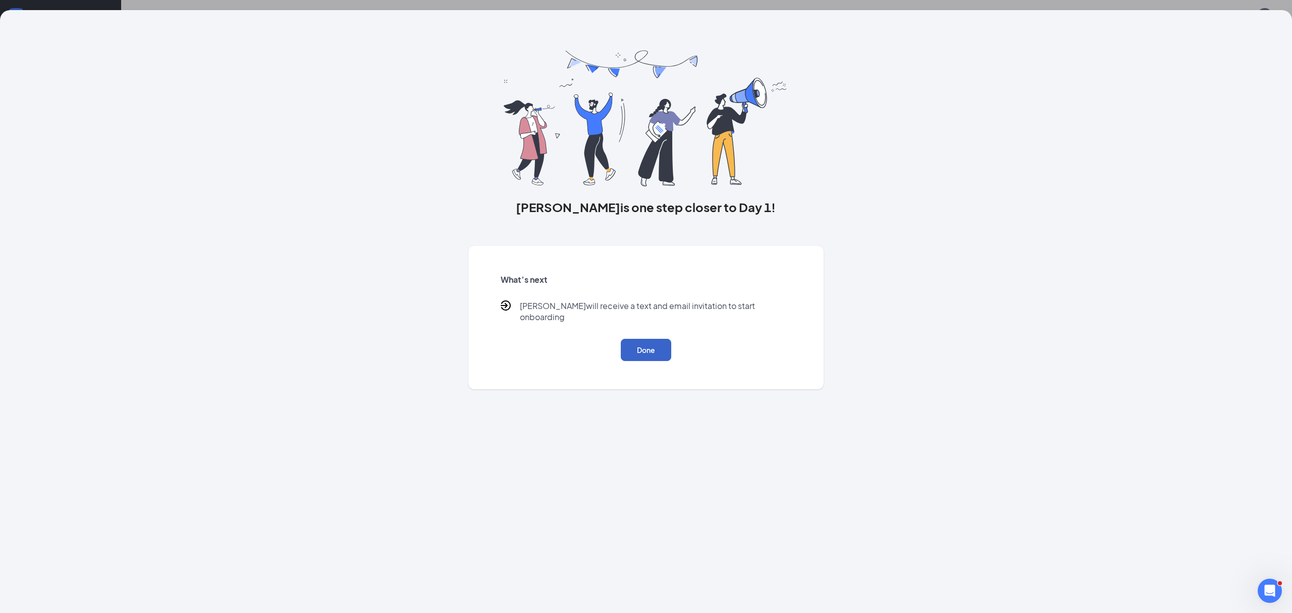
click at [645, 340] on button "Done" at bounding box center [646, 350] width 50 height 22
